Goal: Task Accomplishment & Management: Complete application form

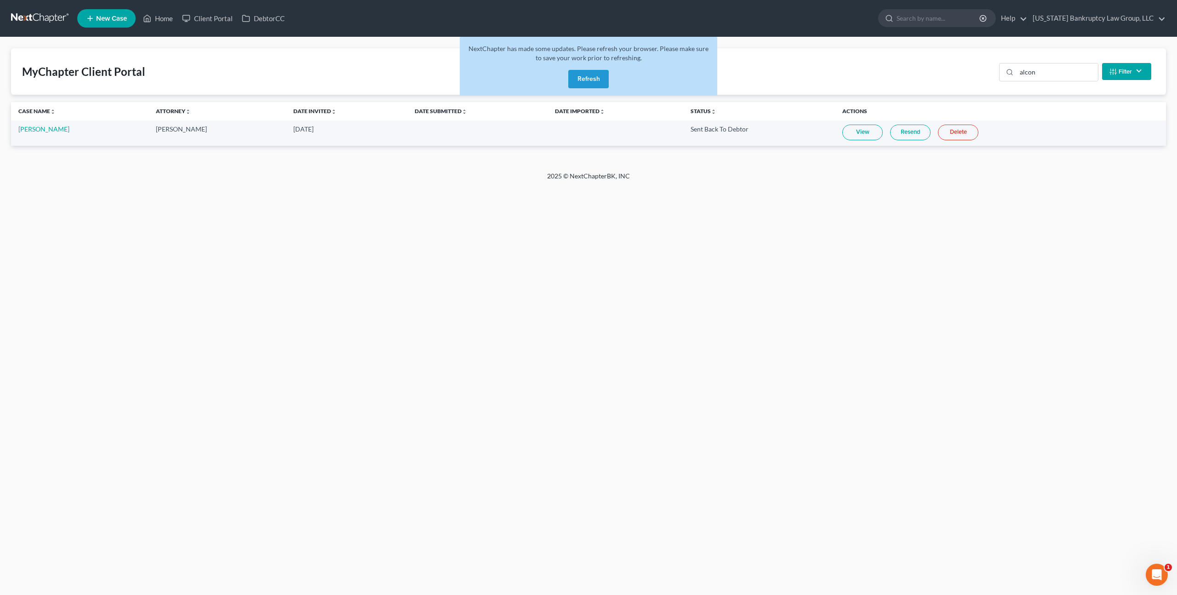
click at [46, 20] on link at bounding box center [40, 18] width 59 height 17
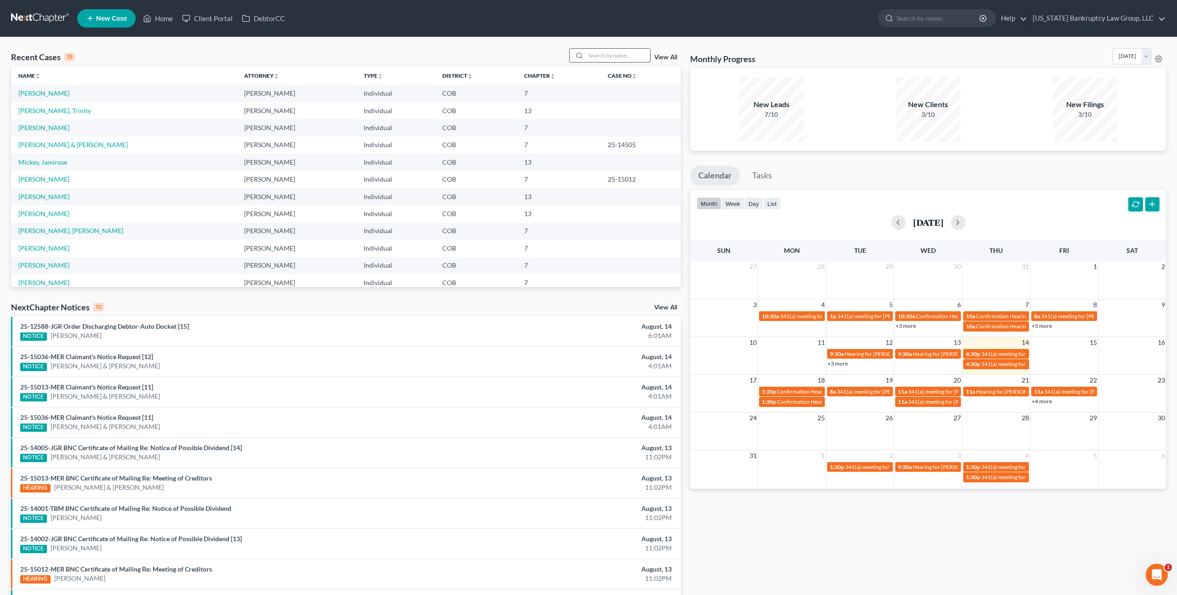
click at [597, 58] on input "search" at bounding box center [618, 55] width 64 height 13
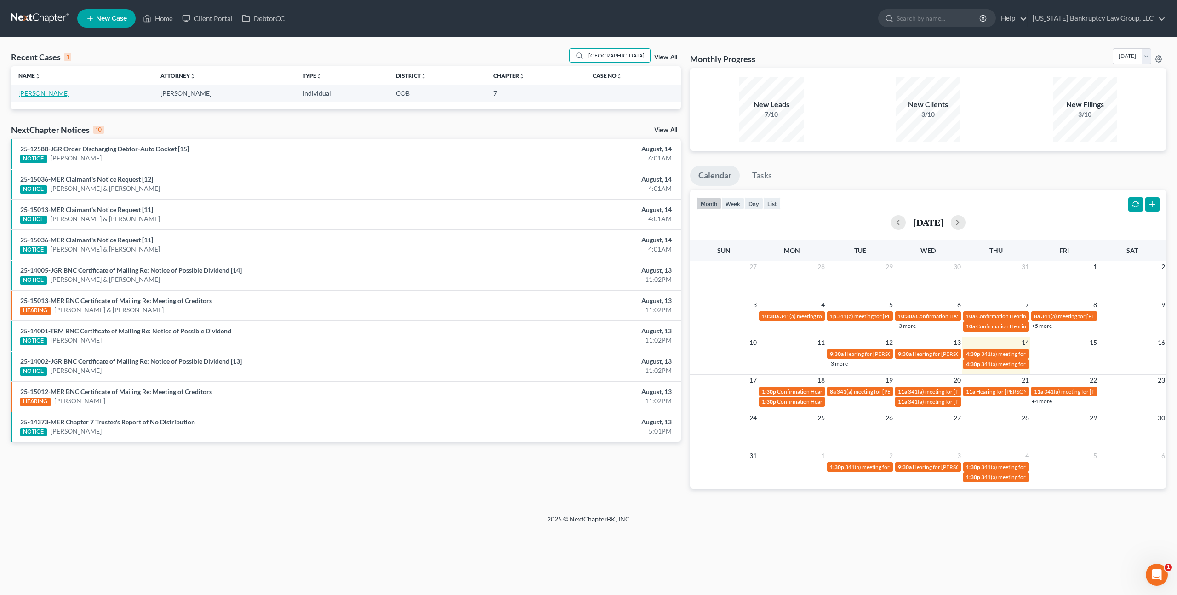
type input "[GEOGRAPHIC_DATA]"
click at [51, 95] on link "[PERSON_NAME]" at bounding box center [43, 93] width 51 height 8
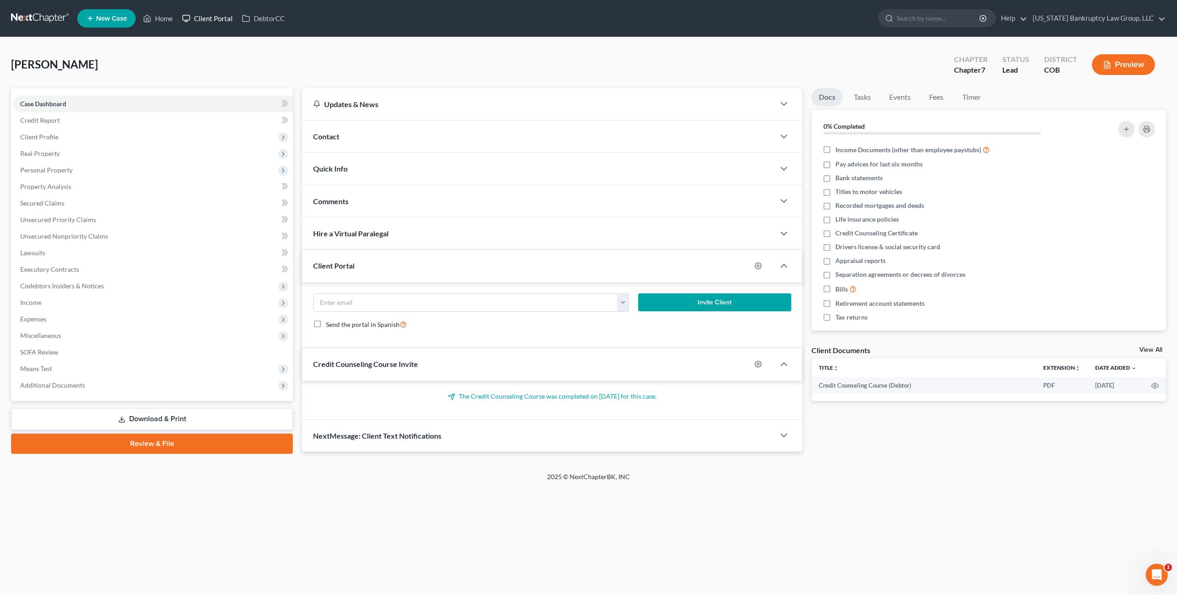
click at [219, 17] on link "Client Portal" at bounding box center [208, 18] width 60 height 17
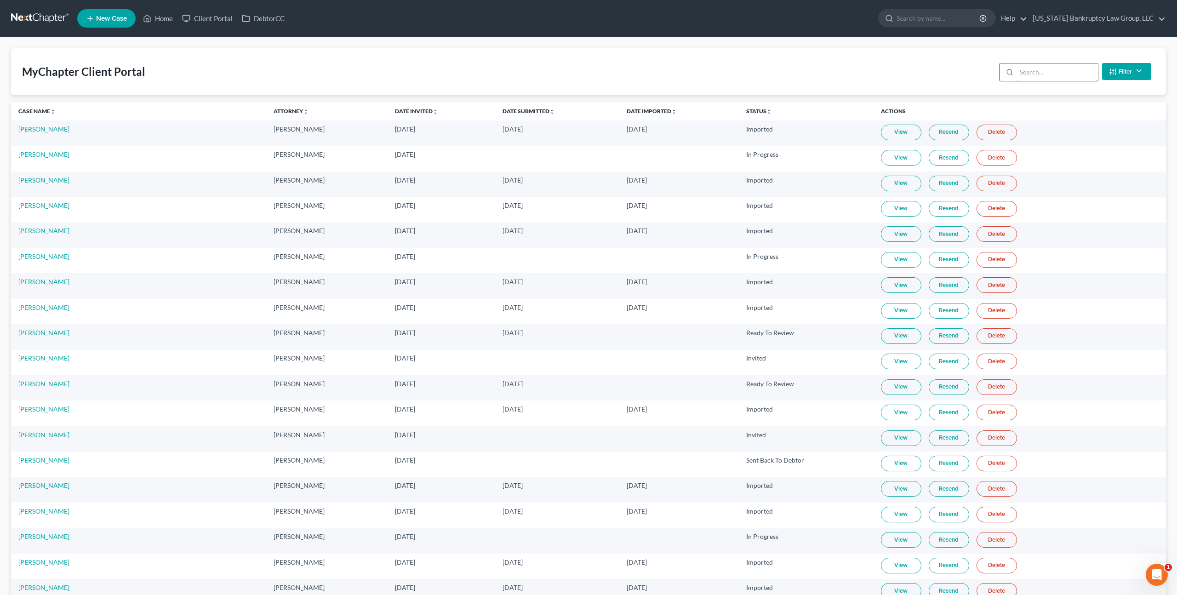
click at [1035, 74] on input "search" at bounding box center [1057, 71] width 81 height 17
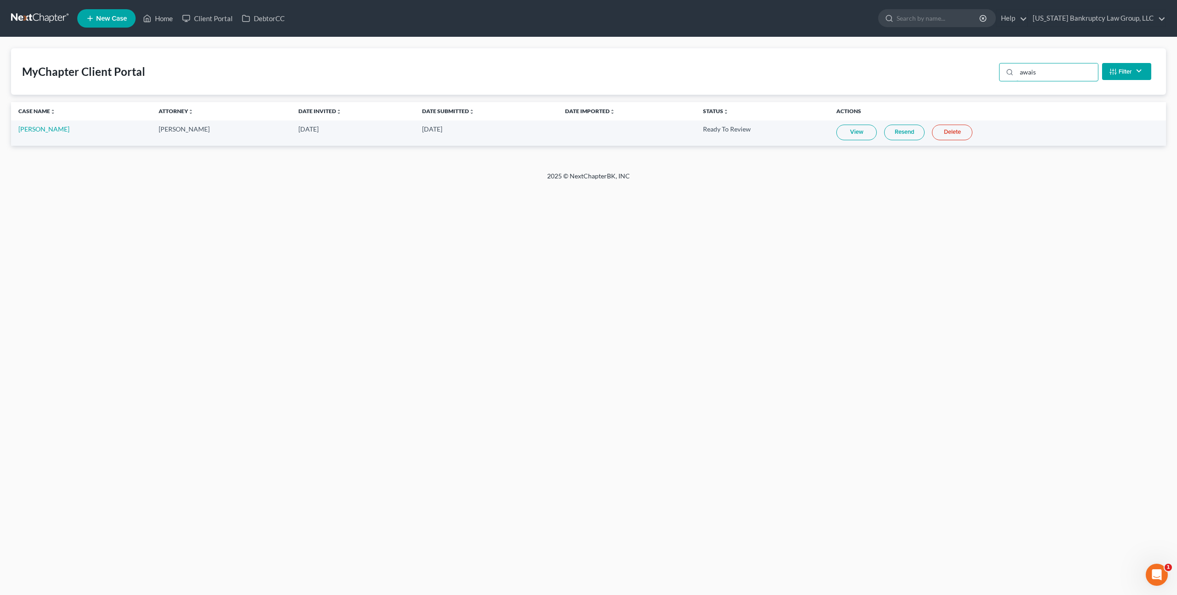
type input "awais"
click at [37, 16] on link at bounding box center [40, 18] width 59 height 17
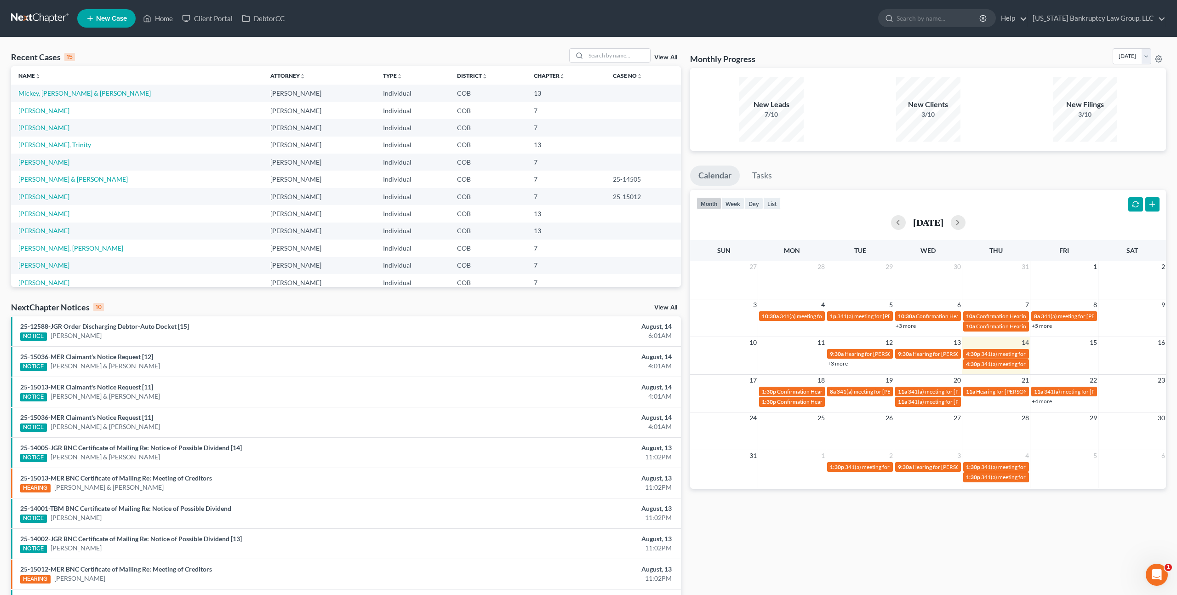
click at [111, 15] on span "New Case" at bounding box center [111, 18] width 31 height 7
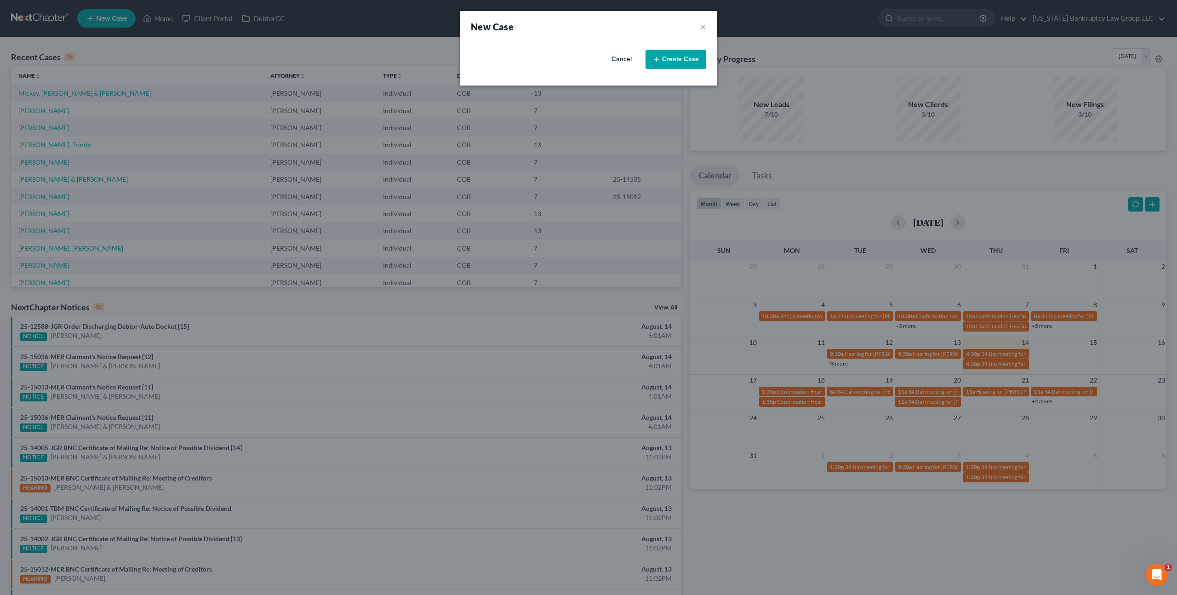
select select "11"
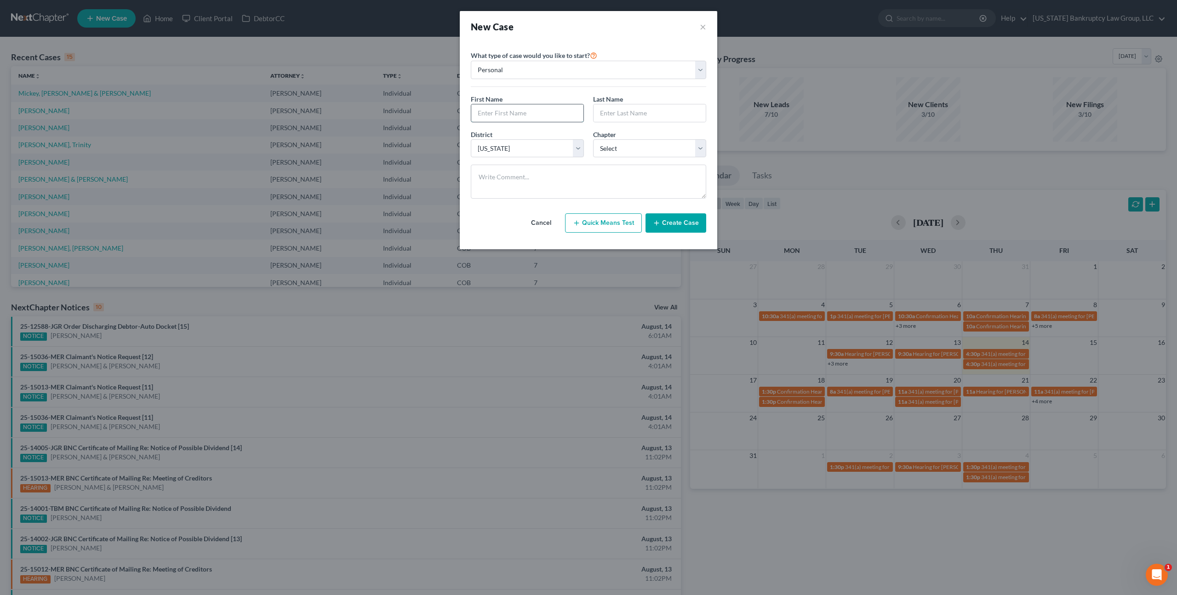
click at [526, 115] on input "text" at bounding box center [527, 112] width 112 height 17
type input "Jessica"
type input "Mohr"
click at [622, 149] on select "Select 7 11 12 13" at bounding box center [649, 148] width 113 height 18
select select "3"
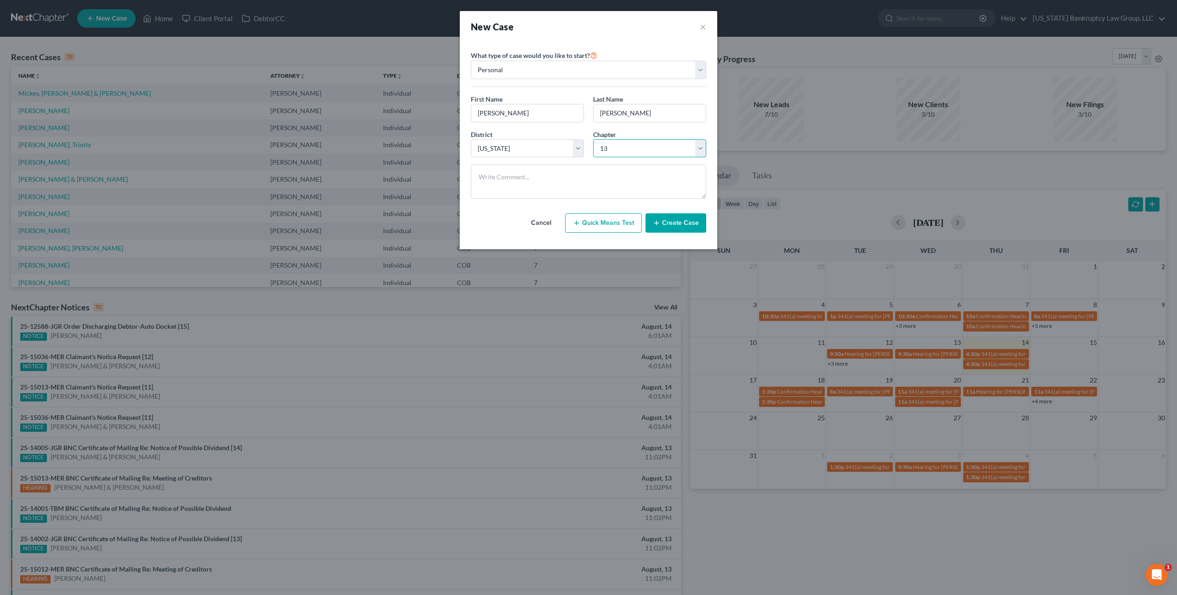
click at [593, 139] on select "Select 7 11 12 13" at bounding box center [649, 148] width 113 height 18
click at [665, 223] on button "Create Case" at bounding box center [676, 222] width 61 height 19
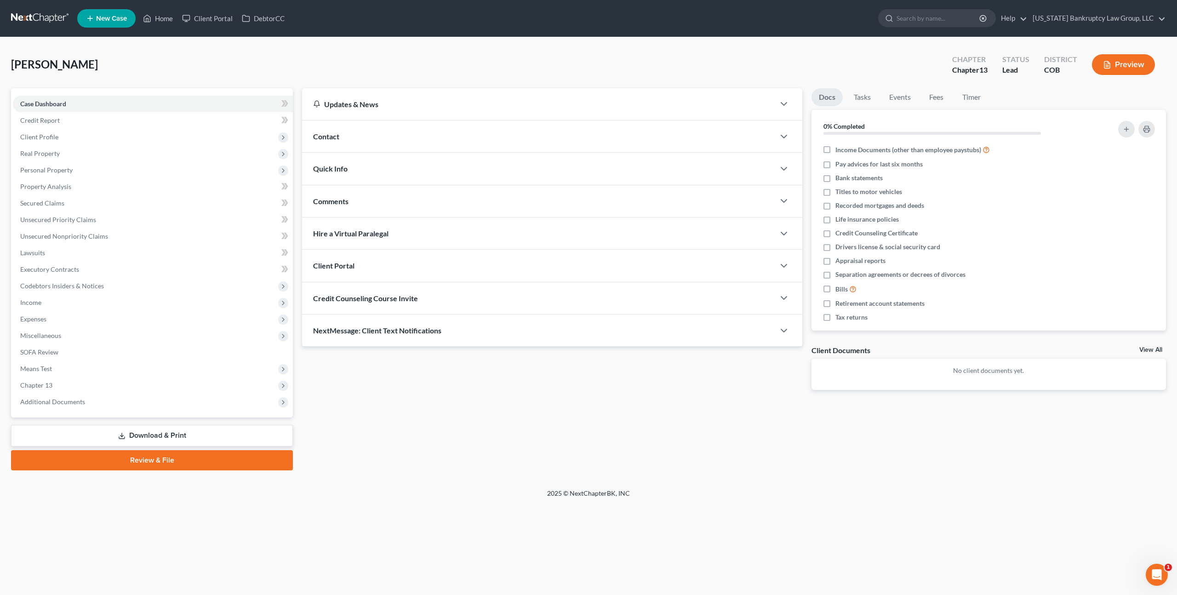
click at [385, 263] on div "Client Portal" at bounding box center [538, 266] width 473 height 32
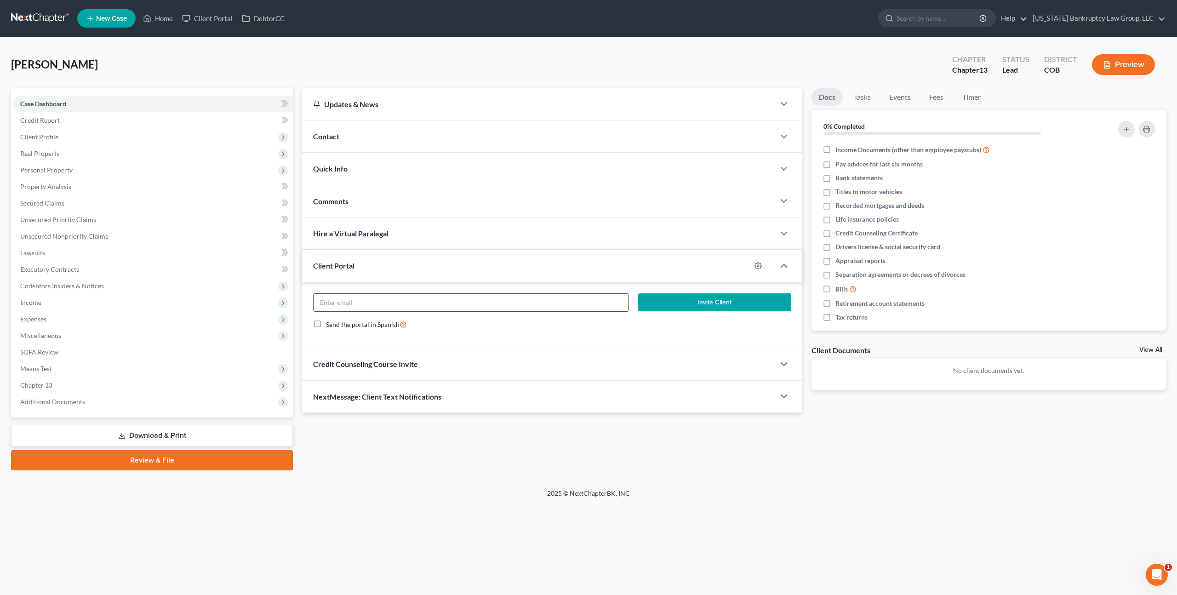
click at [387, 298] on input "email" at bounding box center [471, 302] width 315 height 17
paste input "missjessmarie22@gmail.com"
type input "missjessmarie22@gmail.com"
click at [649, 301] on button "Invite Client" at bounding box center [714, 302] width 153 height 18
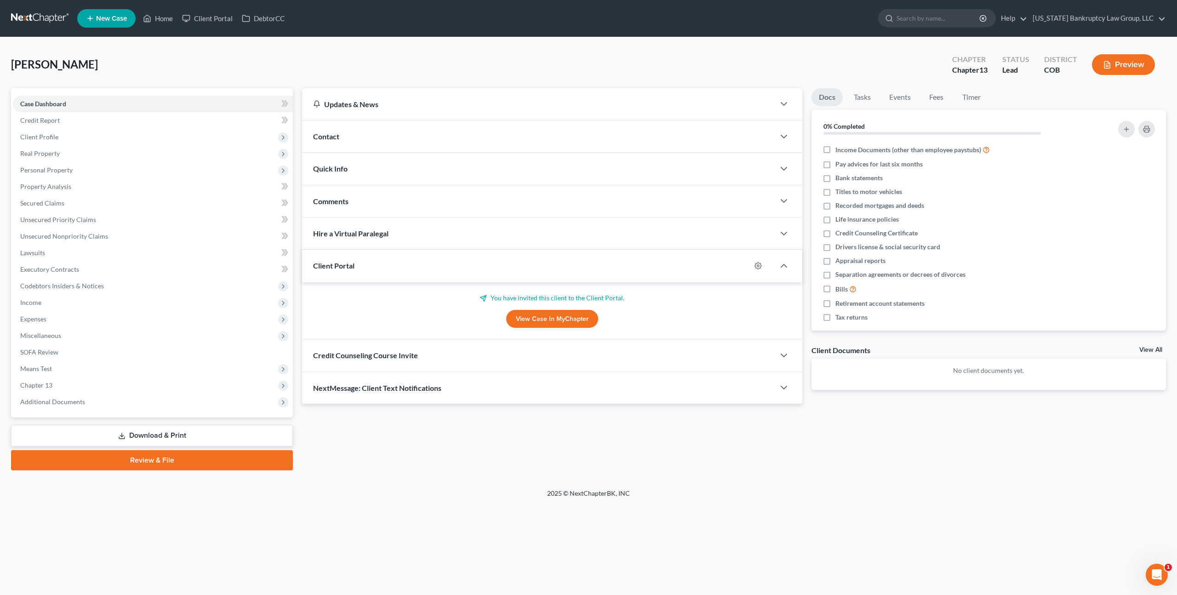
click at [411, 354] on span "Credit Counseling Course Invite" at bounding box center [365, 355] width 105 height 9
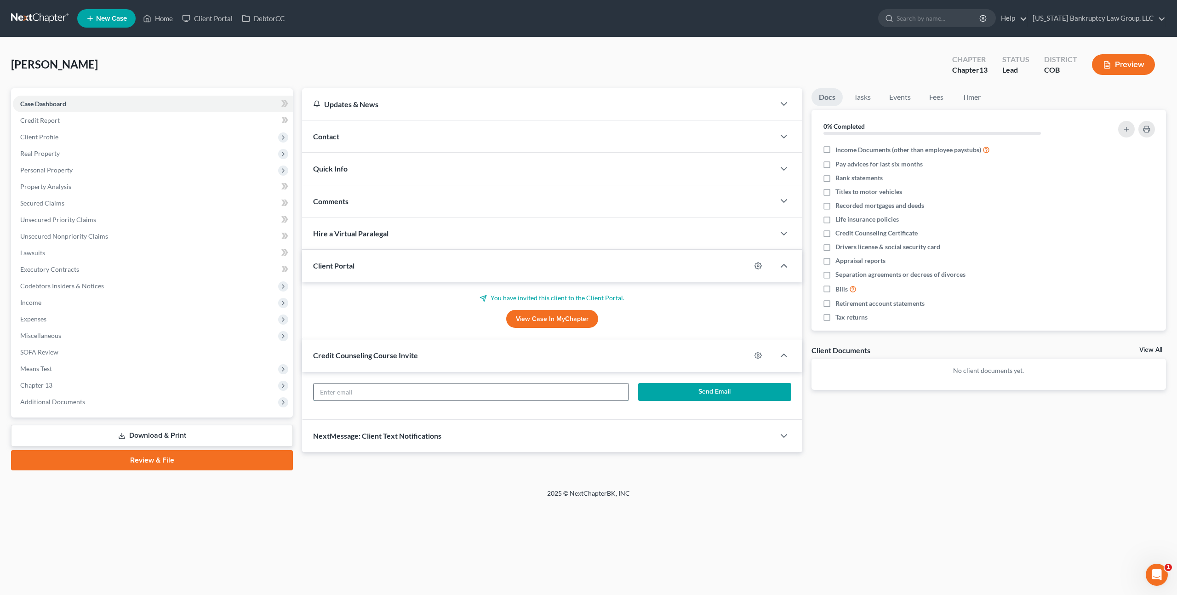
click at [418, 387] on input "text" at bounding box center [471, 392] width 315 height 17
paste input "missjessmarie22@gmail.com"
type input "missjessmarie22@gmail.com"
click at [687, 393] on button "Send Email" at bounding box center [714, 392] width 153 height 18
